Goal: Navigation & Orientation: Find specific page/section

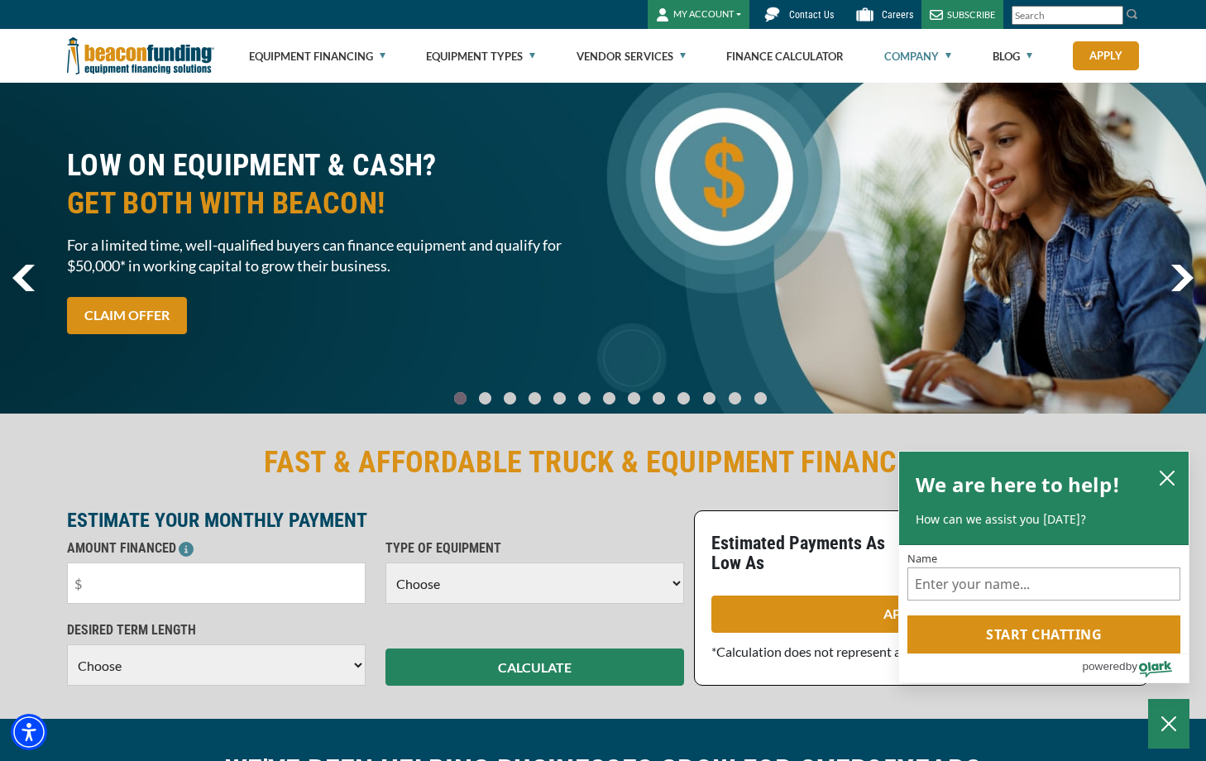
click at [929, 63] on link "Company" at bounding box center [917, 56] width 67 height 53
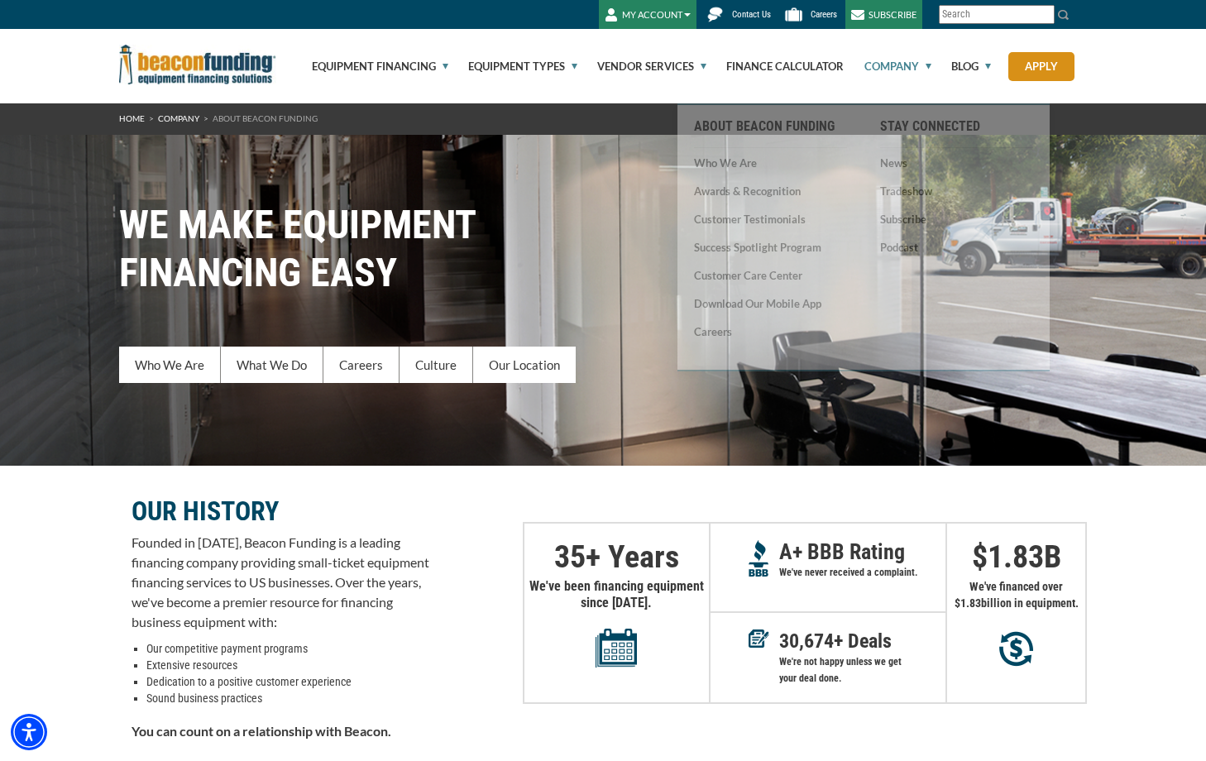
scroll to position [248, 0]
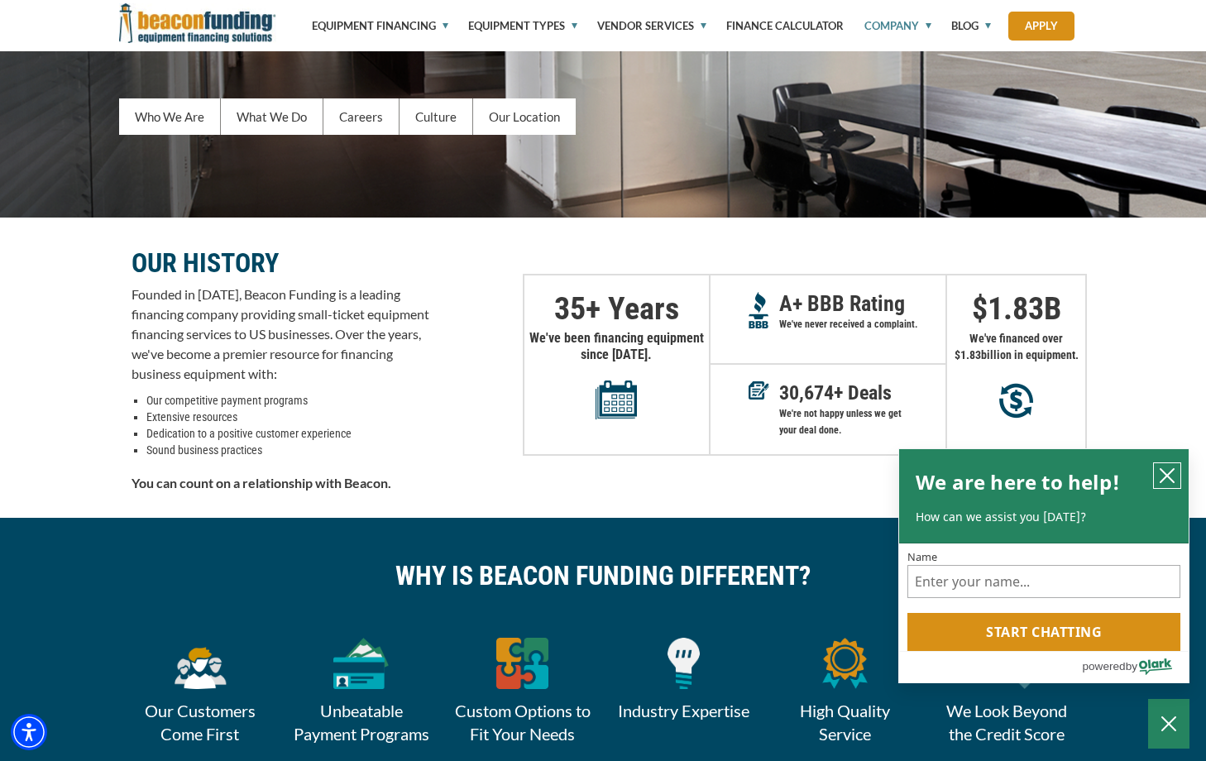
click at [1167, 478] on icon "close chatbox" at bounding box center [1167, 475] width 17 height 17
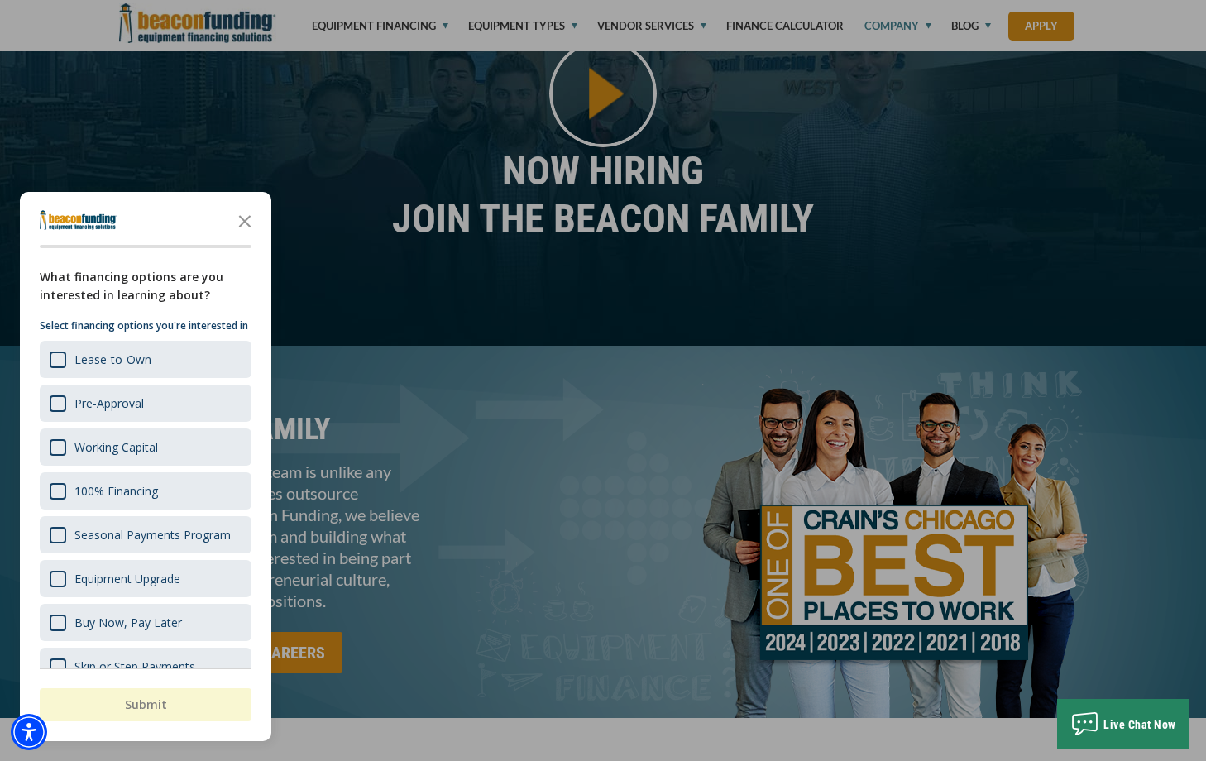
scroll to position [1323, 0]
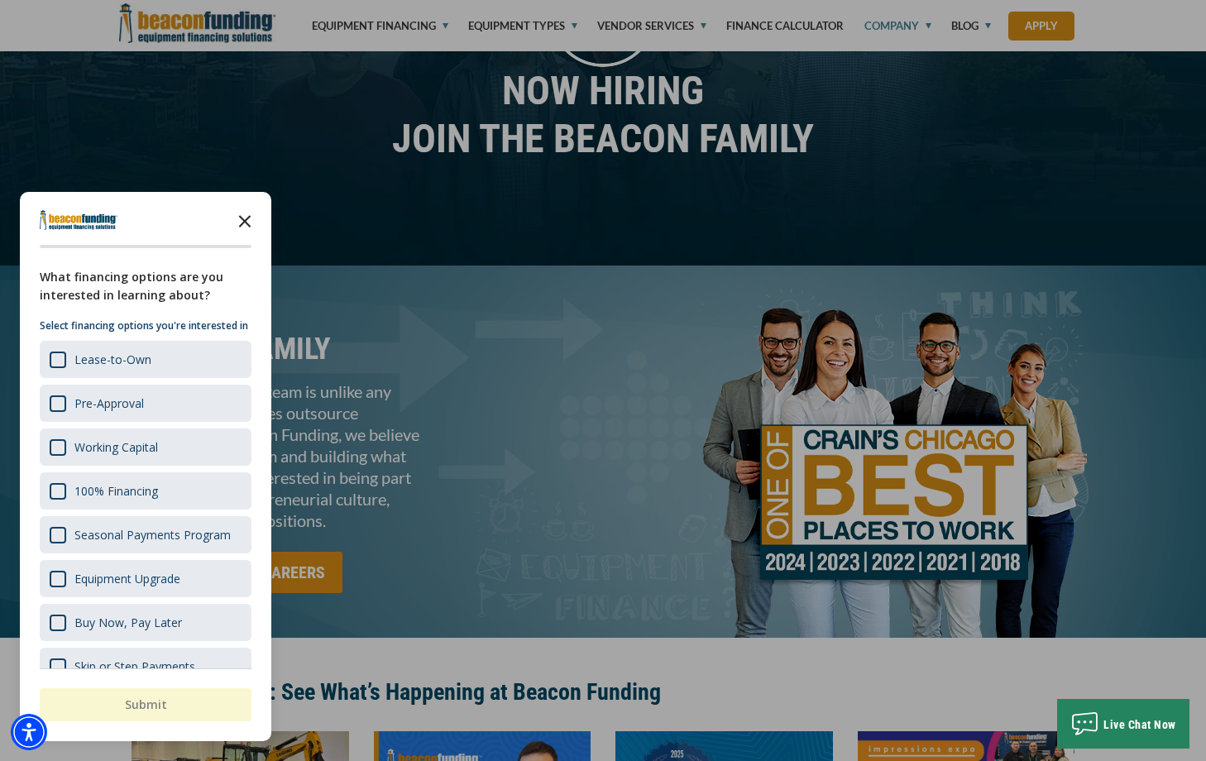
click at [250, 216] on polygon "Close the survey" at bounding box center [245, 221] width 12 height 12
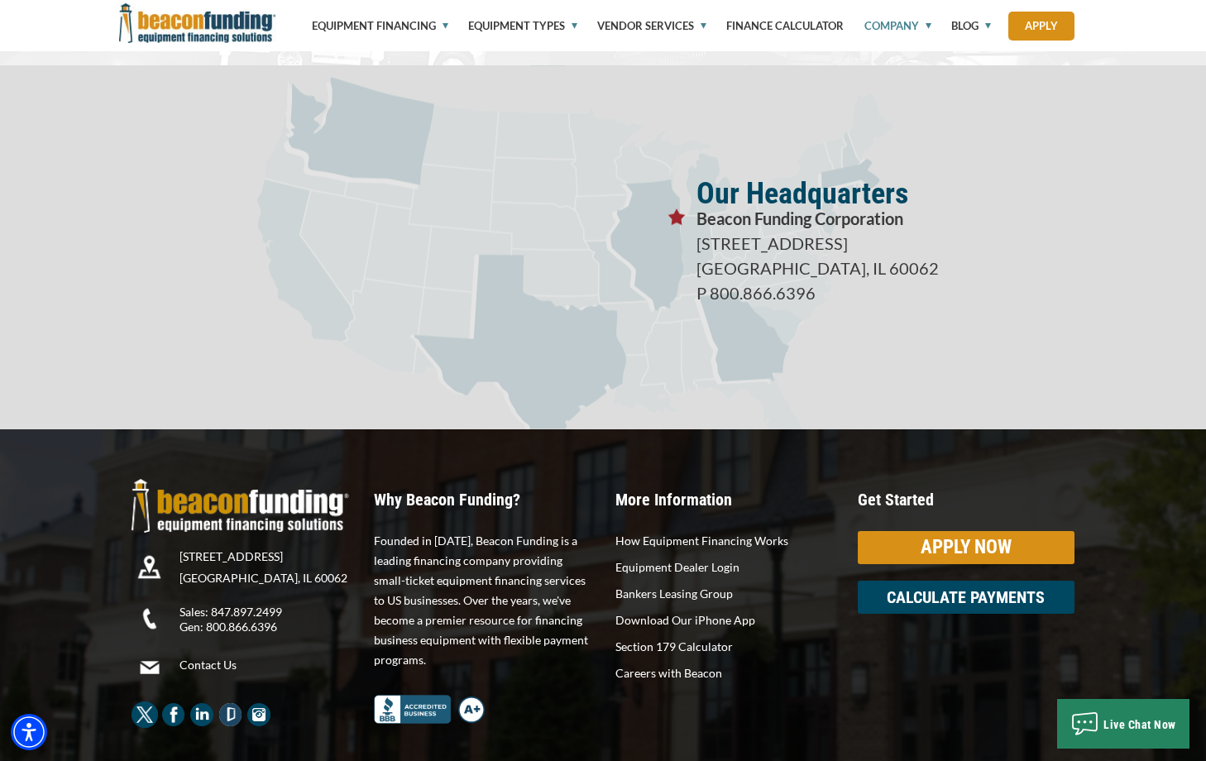
scroll to position [2918, 0]
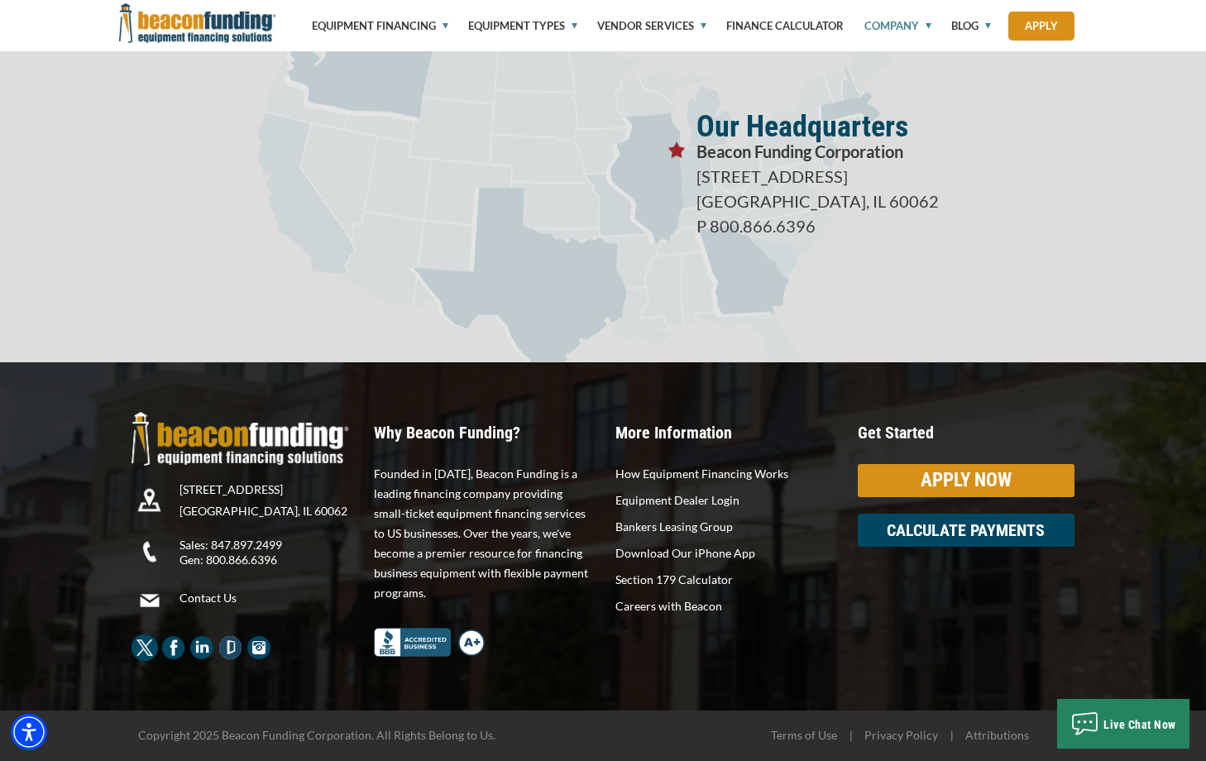
click at [26, 28] on div "Equipment Financing Financing Programs Empty heading Flexible Financing Lease-T…" at bounding box center [603, 25] width 1206 height 51
